Goal: Task Accomplishment & Management: Use online tool/utility

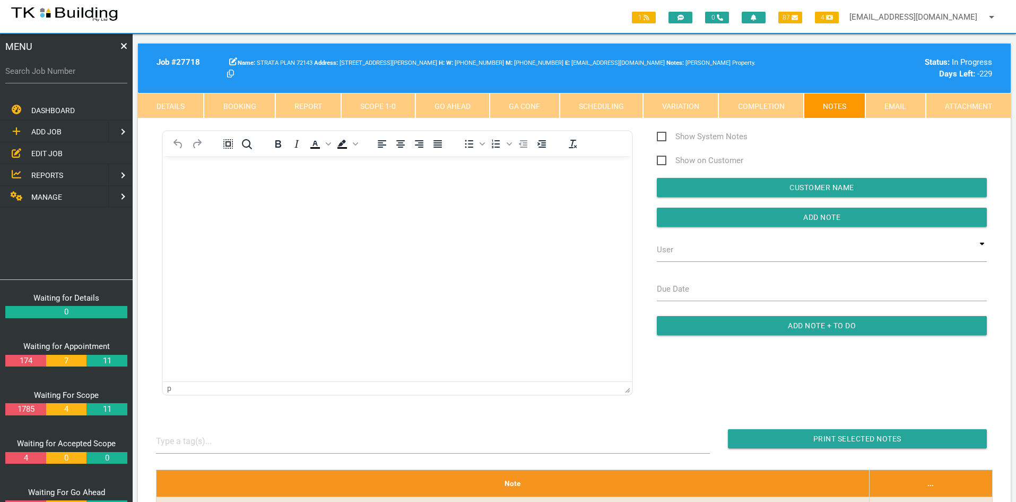
click at [46, 150] on span "EDIT JOB" at bounding box center [46, 153] width 31 height 8
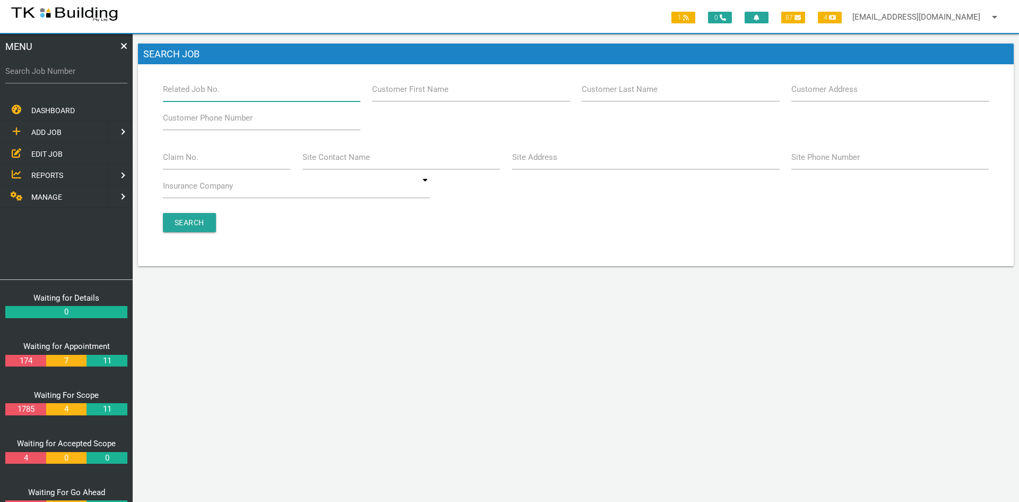
click at [240, 91] on input "Related Job No." at bounding box center [261, 89] width 197 height 24
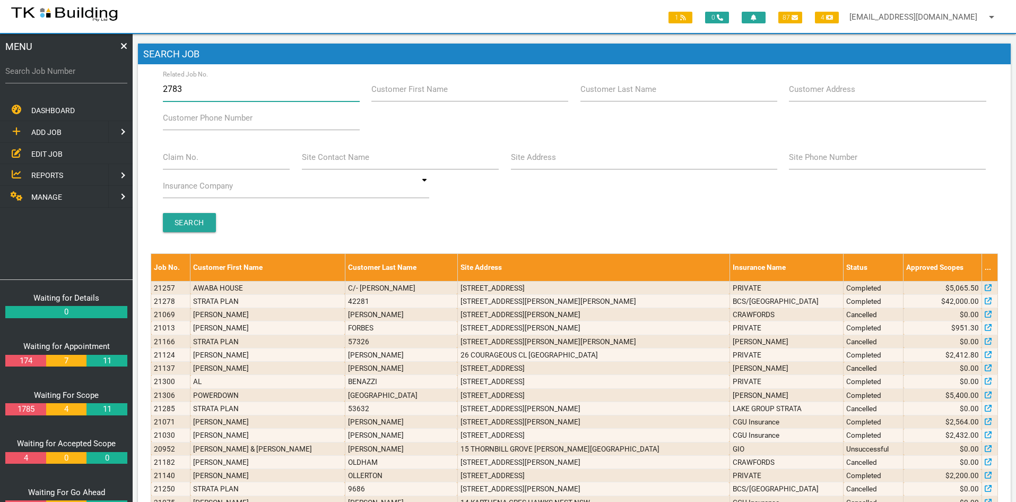
type input "27837"
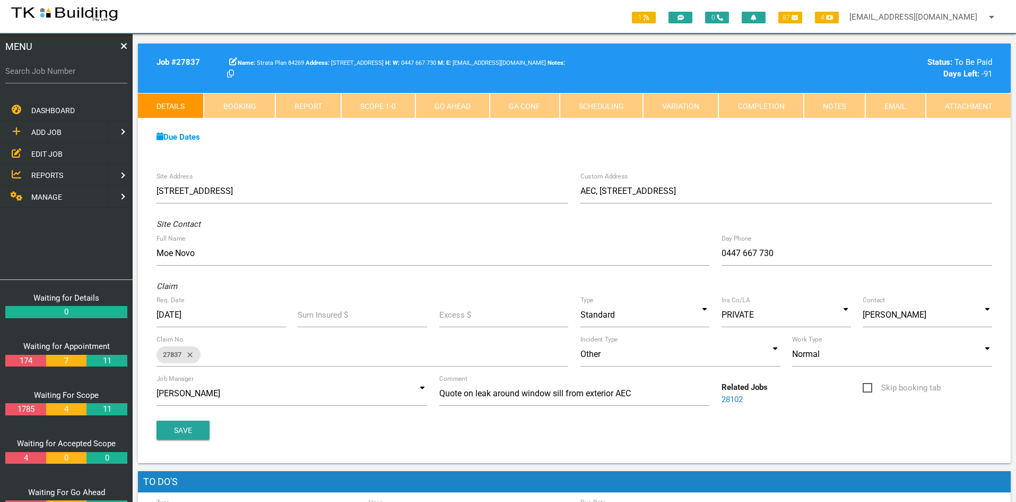
click at [475, 149] on div "Due Dates Waiting for Appointment From [DATE] To [DATE] Waiting For Scope From …" at bounding box center [574, 142] width 873 height 48
click at [721, 139] on div "Due Dates" at bounding box center [575, 137] width 848 height 12
click at [802, 136] on div "Due Dates" at bounding box center [575, 137] width 848 height 12
click at [804, 140] on div "Due Dates" at bounding box center [575, 137] width 848 height 12
click at [515, 165] on div "Due Dates Waiting for Appointment From [DATE] To [DATE] Waiting For Scope From …" at bounding box center [574, 142] width 873 height 48
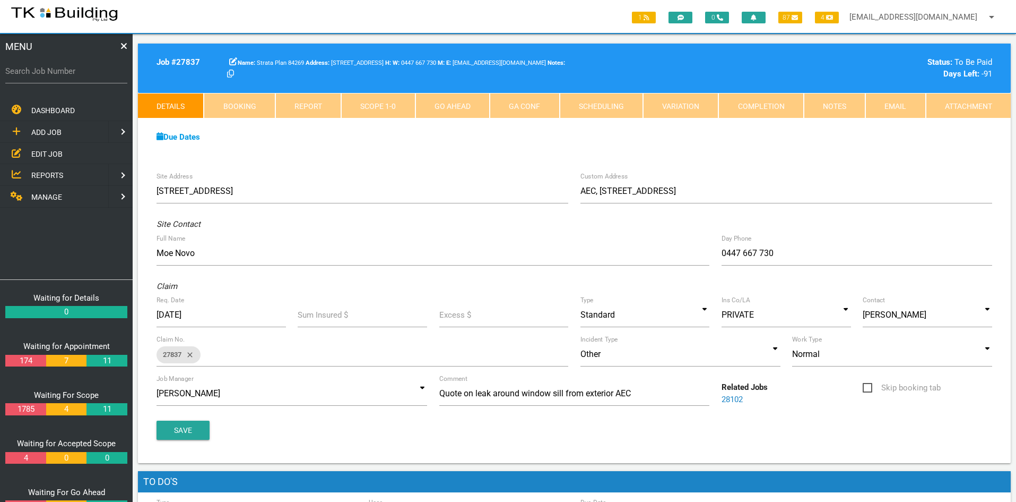
click at [451, 163] on div "Due Dates Waiting for Appointment From [DATE] To [DATE] Waiting For Scope From …" at bounding box center [574, 142] width 873 height 48
click at [307, 146] on div "Due Dates Waiting for Appointment From [DATE] To [DATE] Waiting For Scope From …" at bounding box center [574, 142] width 873 height 48
click at [48, 147] on link "EDIT JOB" at bounding box center [66, 154] width 137 height 22
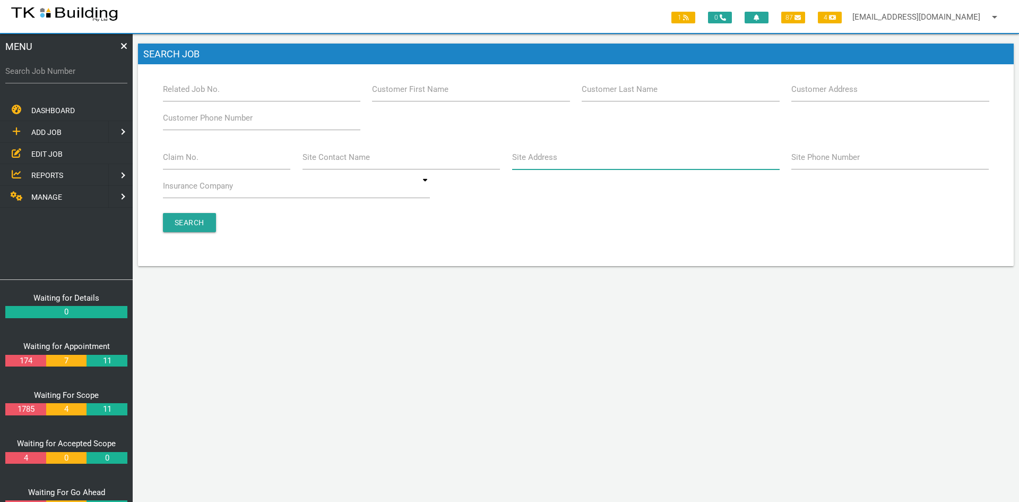
click at [590, 160] on input "Site Address" at bounding box center [646, 157] width 268 height 24
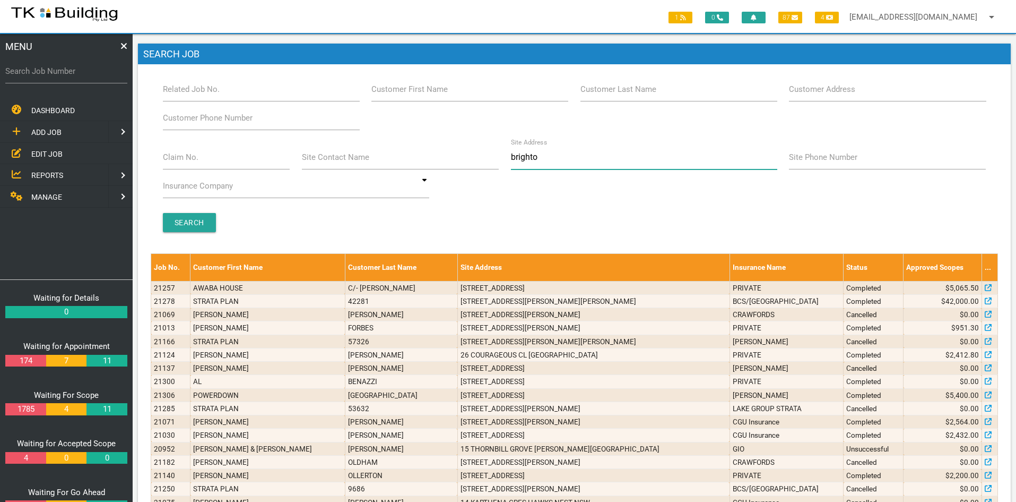
type input "[GEOGRAPHIC_DATA]"
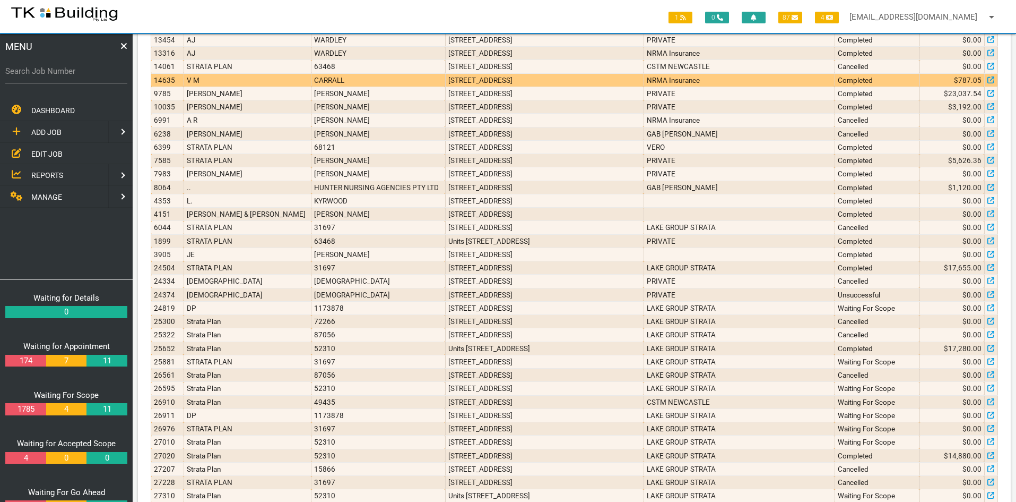
scroll to position [823, 0]
